Goal: Information Seeking & Learning: Learn about a topic

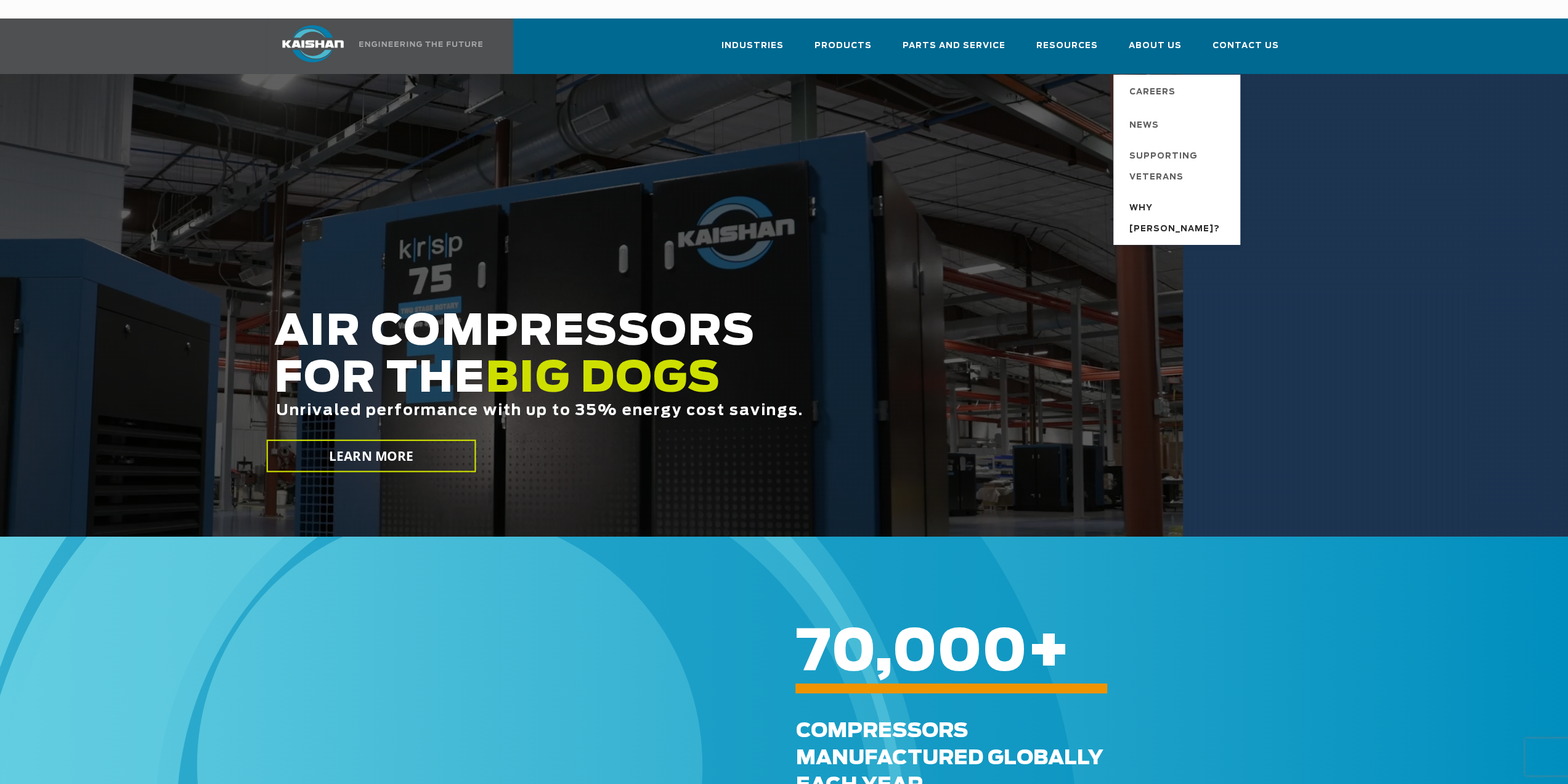
click at [1152, 198] on span "Why [PERSON_NAME]?" at bounding box center [1179, 219] width 99 height 42
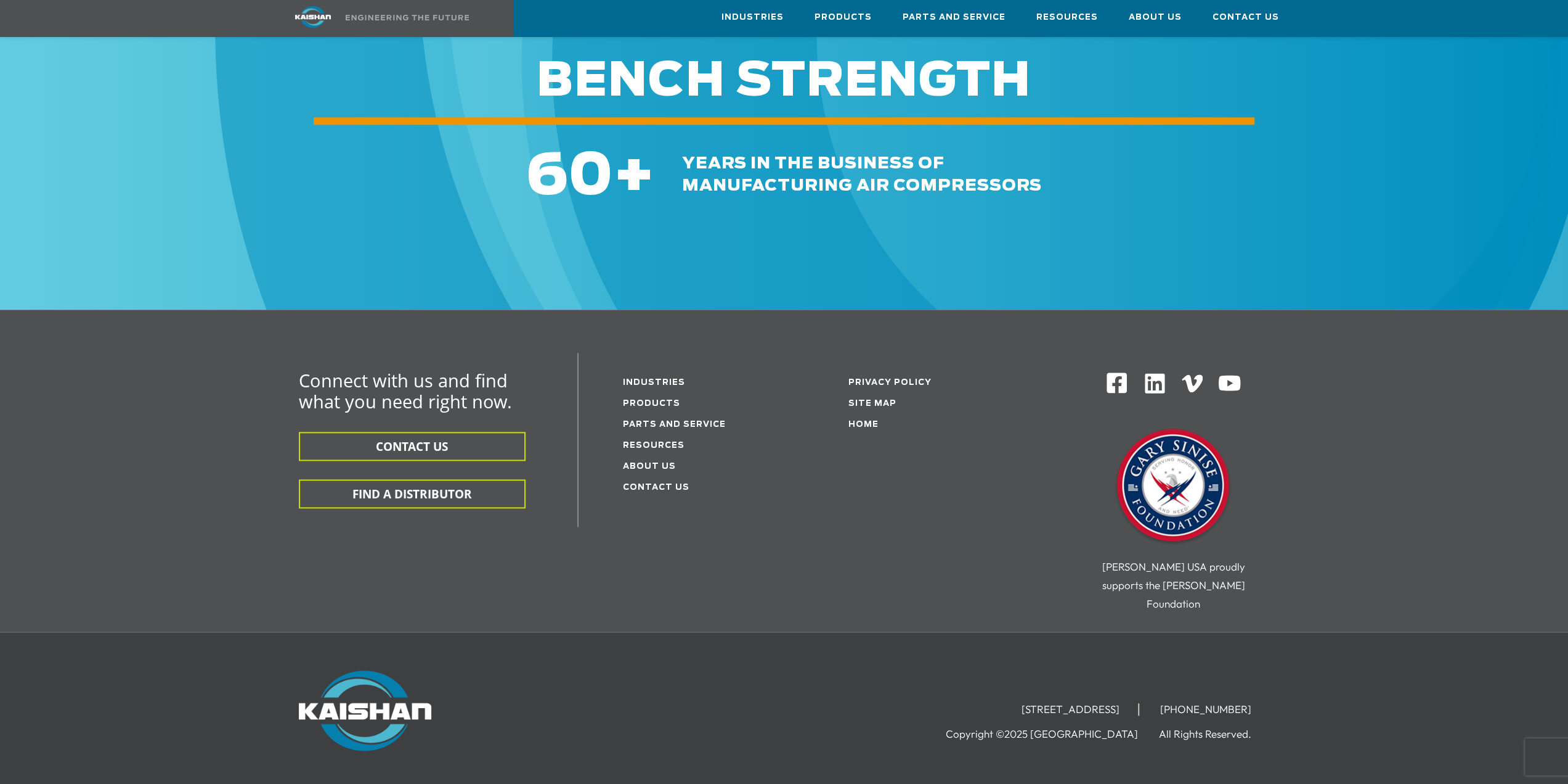
scroll to position [1383, 0]
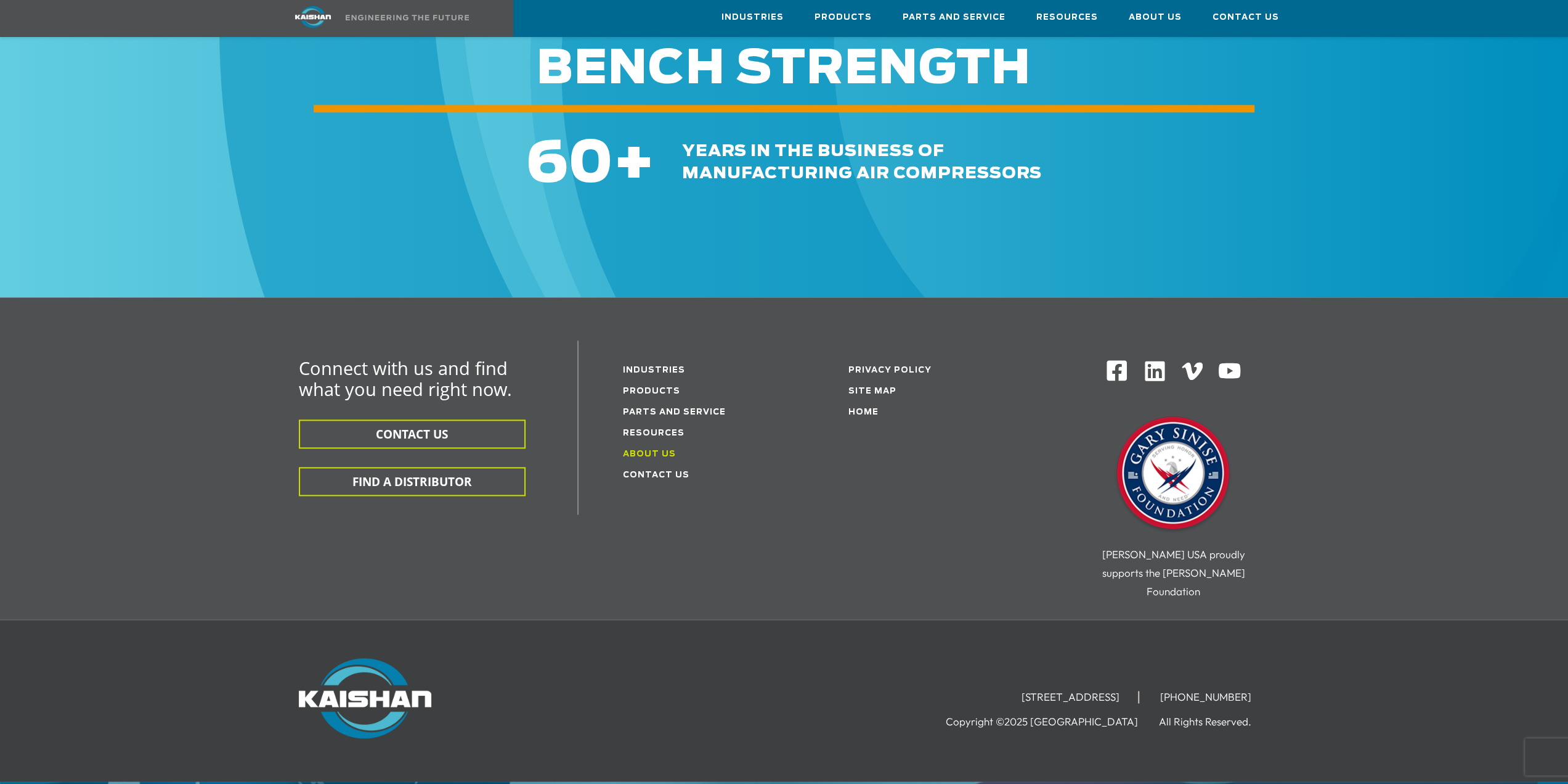
click at [647, 450] on link "About Us" at bounding box center [649, 454] width 53 height 8
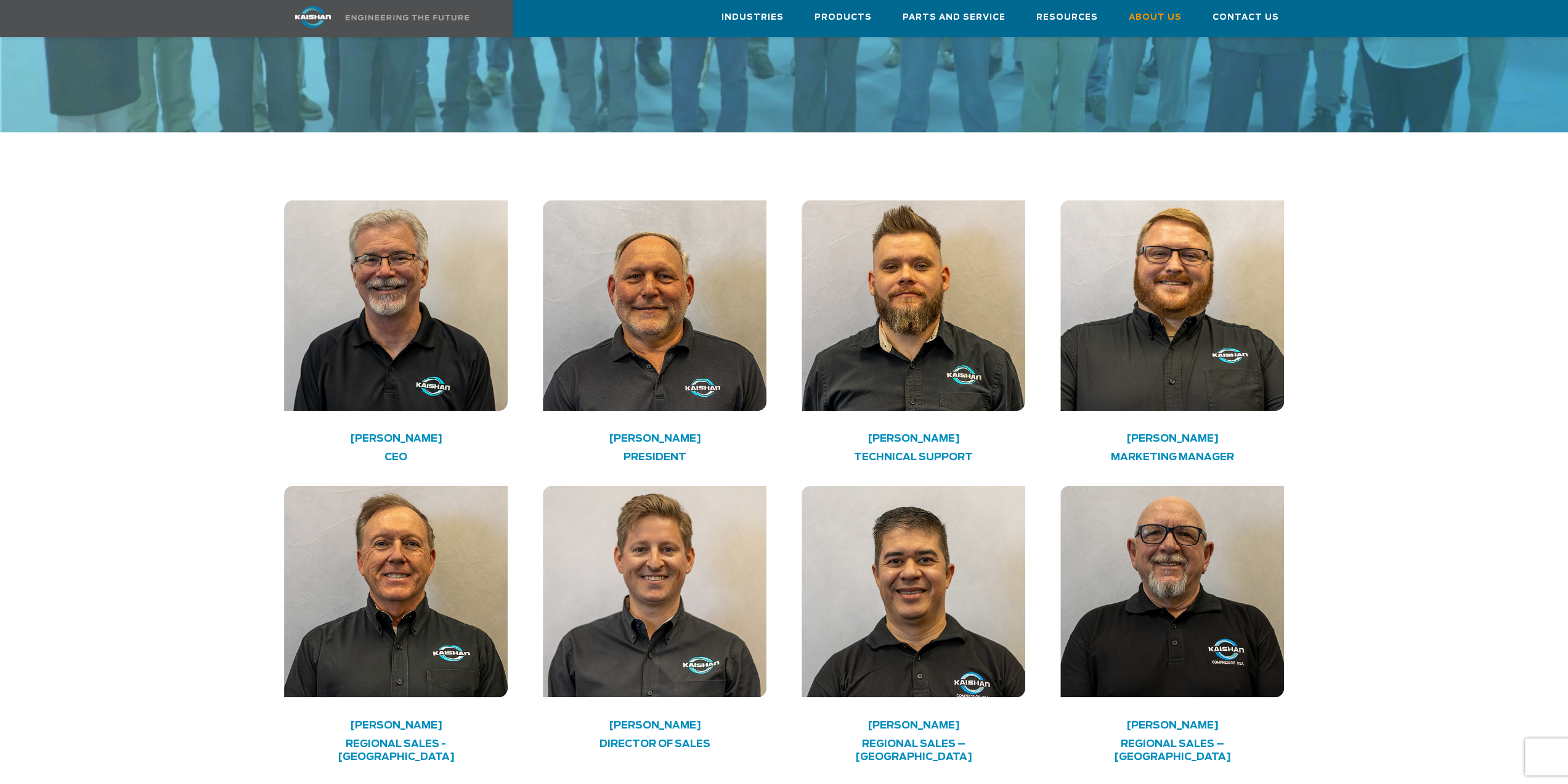
scroll to position [1788, 0]
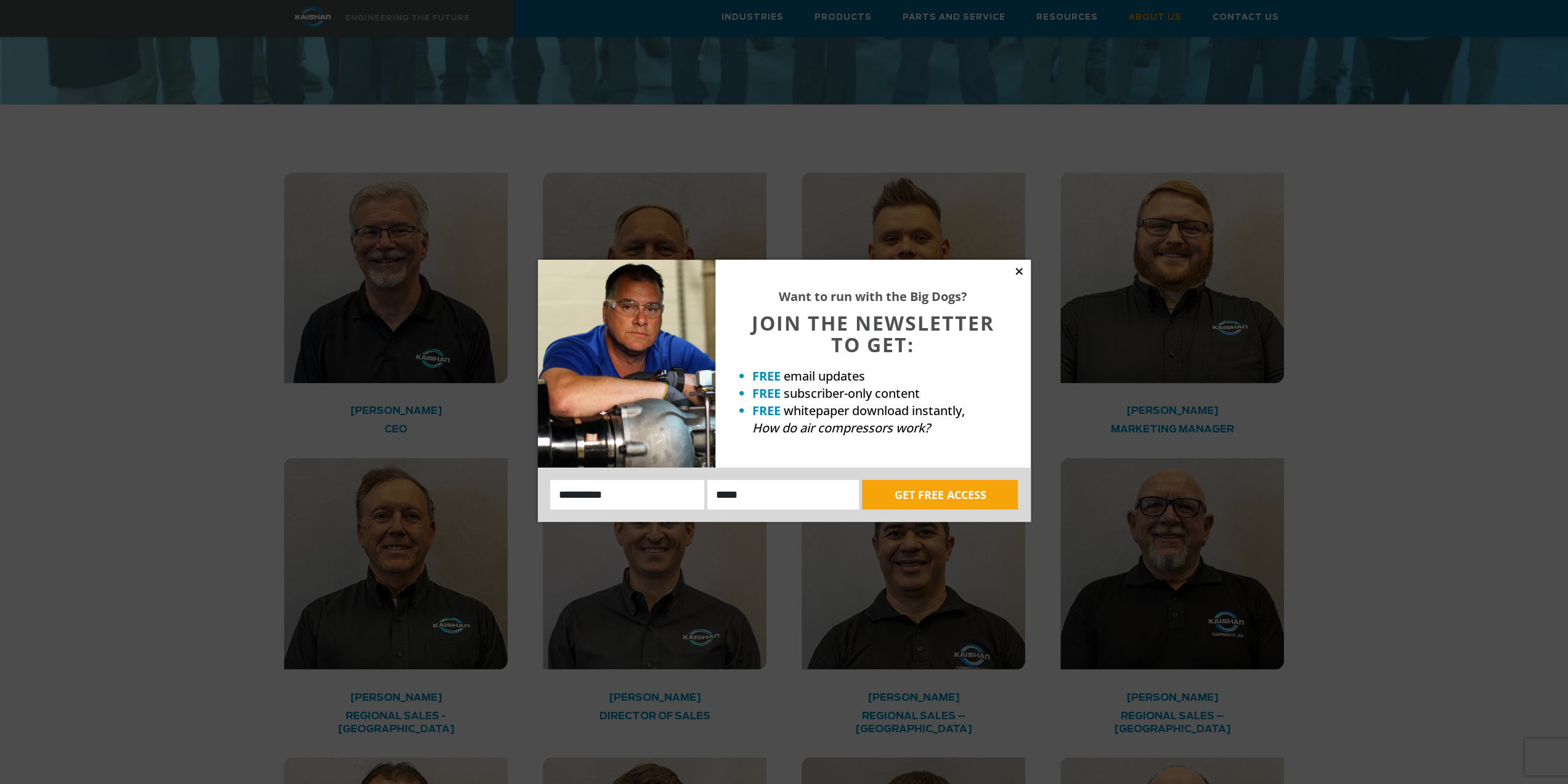
click at [1017, 273] on icon at bounding box center [1019, 271] width 7 height 7
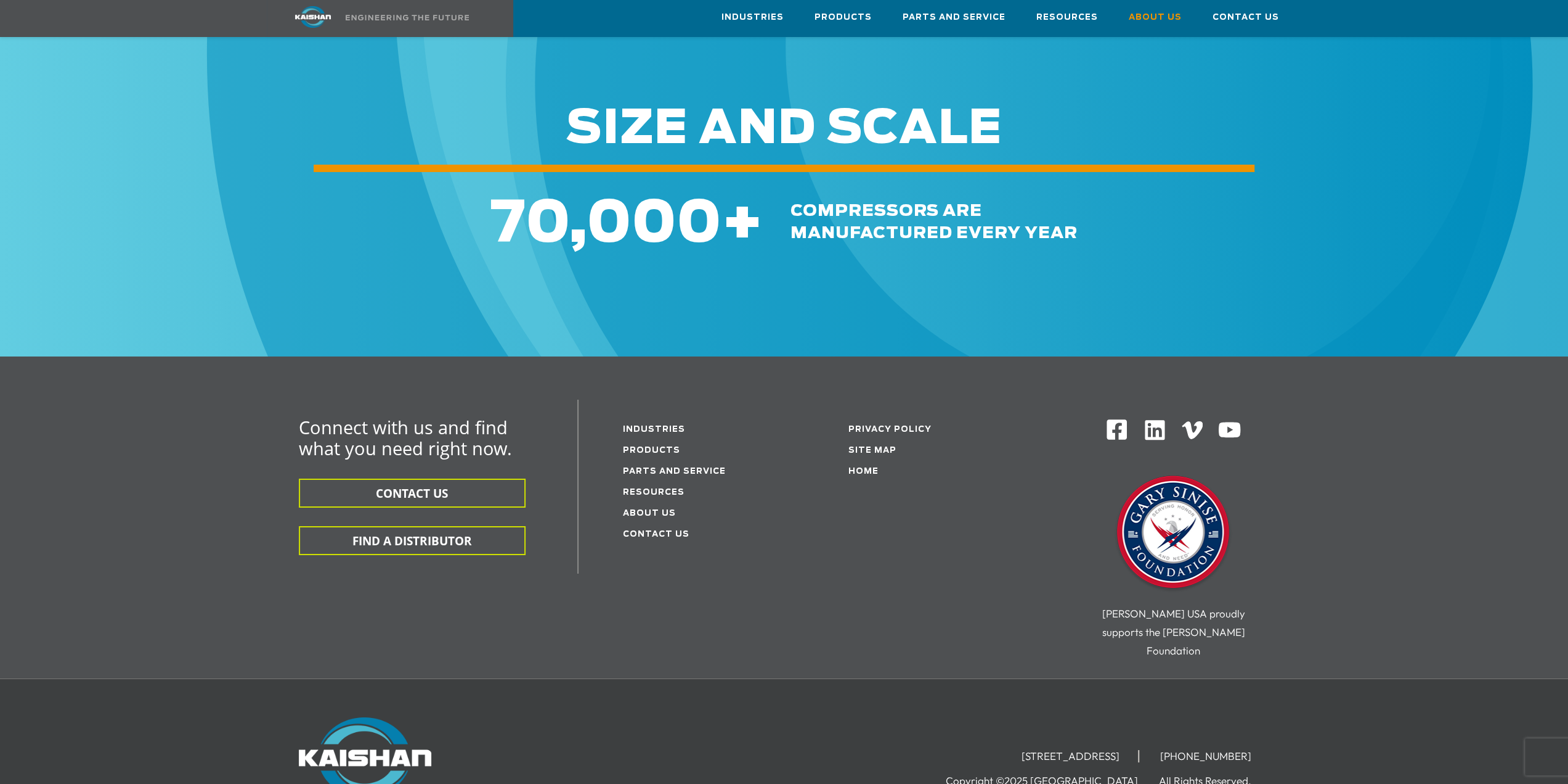
scroll to position [4255, 0]
